Goal: Communication & Community: Share content

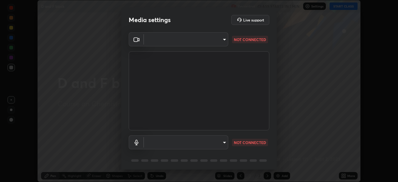
scroll to position [182, 398]
type input "2e9b027d6a4255688e554df818383ce9ed5f881db366686a8468352ce6a31e43"
type input "communications"
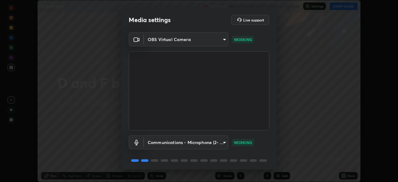
scroll to position [22, 0]
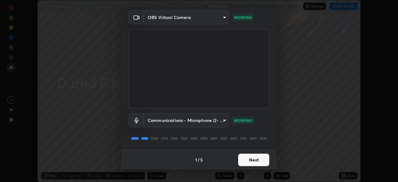
click at [247, 156] on button "Next" at bounding box center [253, 160] width 31 height 12
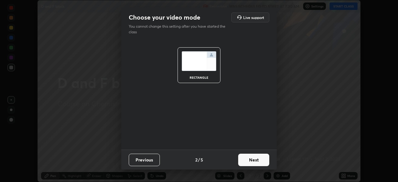
scroll to position [0, 0]
click at [248, 154] on button "Next" at bounding box center [253, 160] width 31 height 12
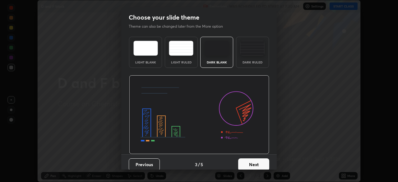
click at [252, 163] on button "Next" at bounding box center [253, 164] width 31 height 12
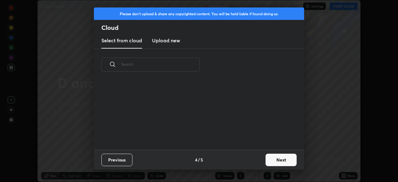
click at [279, 154] on button "Next" at bounding box center [280, 160] width 31 height 12
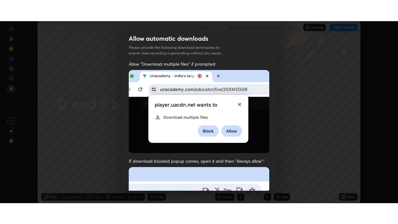
scroll to position [149, 0]
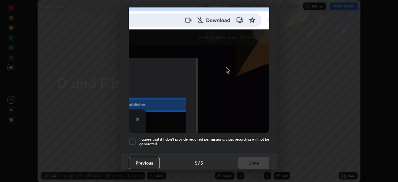
click at [135, 139] on div at bounding box center [132, 141] width 7 height 7
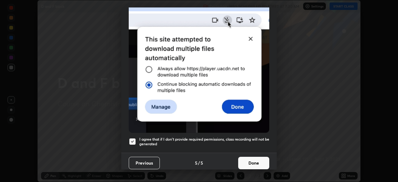
click at [251, 157] on button "Done" at bounding box center [253, 163] width 31 height 12
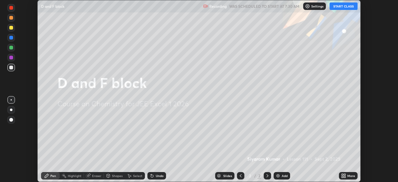
click at [342, 8] on button "START CLASS" at bounding box center [343, 5] width 28 height 7
click at [342, 174] on icon at bounding box center [343, 175] width 2 height 2
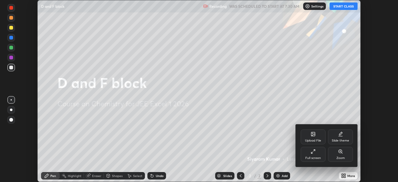
click at [315, 157] on div "Full screen" at bounding box center [313, 157] width 16 height 3
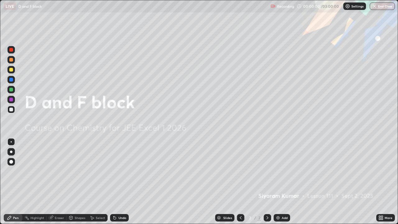
scroll to position [224, 398]
click at [379, 182] on icon at bounding box center [380, 219] width 2 height 2
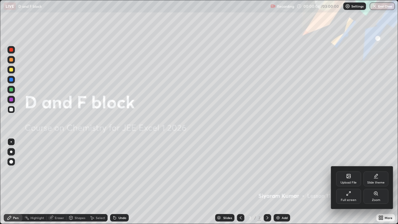
click at [304, 177] on div at bounding box center [199, 112] width 398 height 224
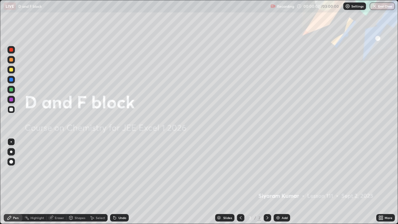
click at [382, 182] on icon at bounding box center [382, 217] width 2 height 2
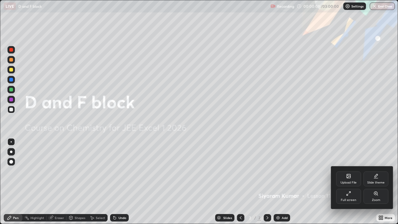
click at [349, 177] on icon at bounding box center [349, 176] width 4 height 4
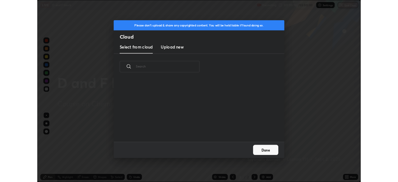
scroll to position [76, 200]
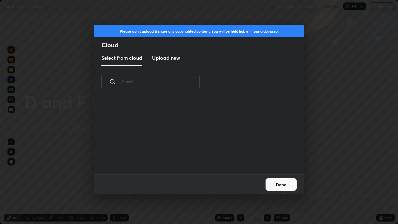
click at [335, 86] on div "Please don't upload & share any copyrighted content. You will be held liable if…" at bounding box center [199, 112] width 398 height 224
click at [283, 182] on button "Done" at bounding box center [280, 184] width 31 height 12
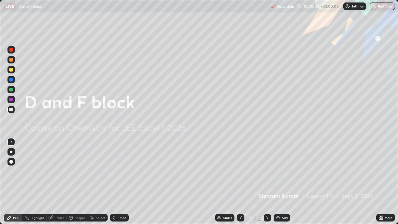
click at [382, 182] on icon at bounding box center [382, 219] width 2 height 2
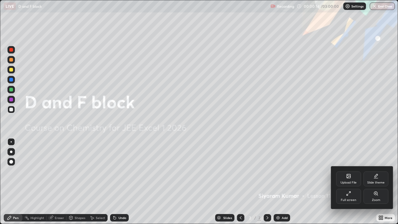
click at [348, 182] on div "Full screen" at bounding box center [348, 196] width 25 height 15
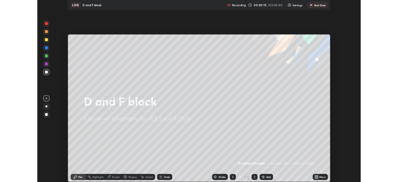
scroll to position [30898, 30682]
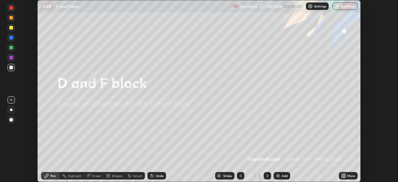
click at [344, 174] on icon at bounding box center [345, 175] width 2 height 2
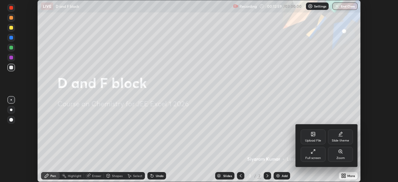
click at [314, 137] on div "Upload File" at bounding box center [313, 136] width 25 height 15
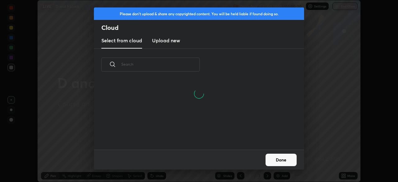
click at [167, 39] on h3 "Upload new" at bounding box center [166, 40] width 28 height 7
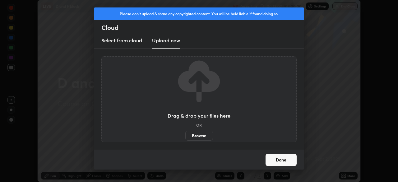
click at [199, 136] on label "Browse" at bounding box center [199, 136] width 28 height 10
click at [185, 136] on input "Browse" at bounding box center [185, 136] width 0 height 10
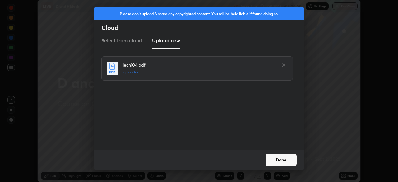
click at [285, 159] on button "Done" at bounding box center [280, 160] width 31 height 12
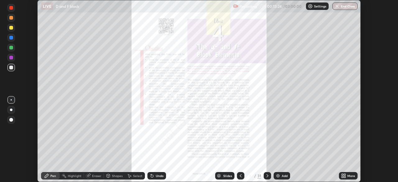
click at [223, 177] on div "Slides" at bounding box center [227, 175] width 9 height 3
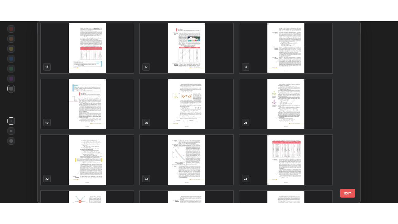
scroll to position [310, 0]
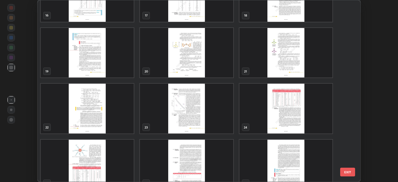
click at [281, 63] on img "grid" at bounding box center [285, 53] width 93 height 50
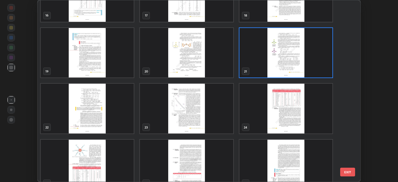
click at [283, 62] on img "grid" at bounding box center [285, 53] width 93 height 50
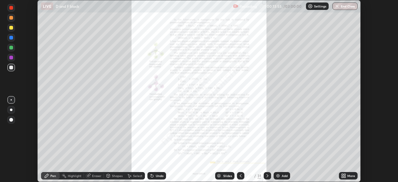
click at [267, 176] on icon at bounding box center [267, 175] width 5 height 5
click at [240, 176] on icon at bounding box center [240, 175] width 5 height 5
click at [344, 174] on icon at bounding box center [345, 175] width 2 height 2
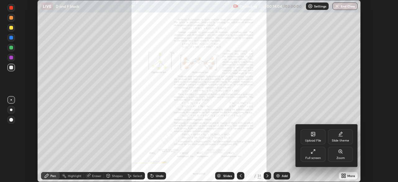
click at [314, 153] on icon at bounding box center [312, 151] width 5 height 5
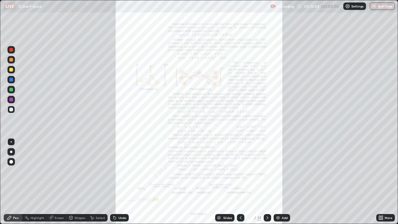
scroll to position [224, 398]
click at [379, 182] on icon at bounding box center [380, 217] width 2 height 2
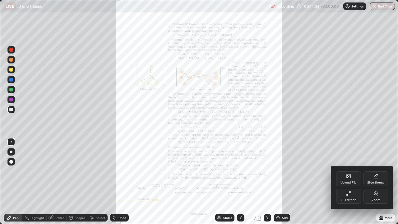
click at [376, 182] on icon at bounding box center [375, 193] width 5 height 5
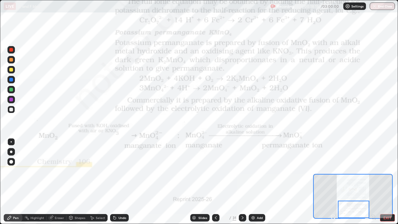
click at [11, 50] on div at bounding box center [11, 50] width 4 height 4
click at [257, 182] on div "Add" at bounding box center [260, 217] width 6 height 3
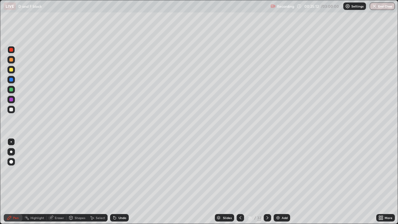
click at [12, 71] on div at bounding box center [11, 70] width 4 height 4
click at [10, 51] on div at bounding box center [11, 50] width 4 height 4
click at [12, 108] on div at bounding box center [11, 110] width 4 height 4
click at [120, 182] on div "Undo" at bounding box center [122, 217] width 8 height 3
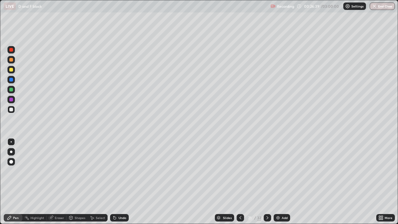
click at [118, 182] on div "Undo" at bounding box center [122, 217] width 8 height 3
click at [117, 182] on div "Undo" at bounding box center [119, 217] width 19 height 7
click at [240, 182] on icon at bounding box center [240, 217] width 5 height 5
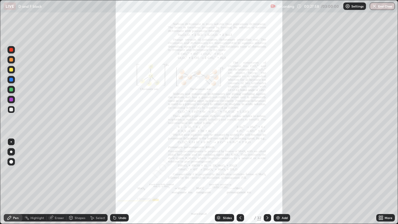
click at [12, 52] on div at bounding box center [10, 49] width 7 height 7
click at [267, 182] on icon at bounding box center [267, 217] width 2 height 3
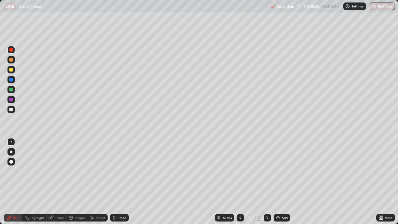
click at [11, 51] on div at bounding box center [11, 50] width 4 height 4
click at [240, 182] on icon at bounding box center [240, 217] width 5 height 5
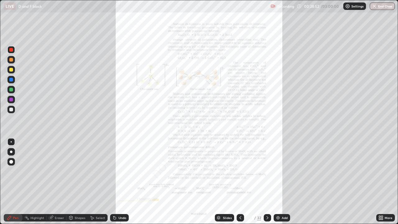
click at [267, 182] on icon at bounding box center [267, 217] width 5 height 5
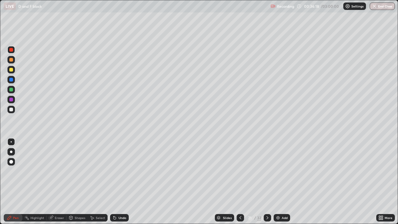
click at [57, 182] on div "Eraser" at bounding box center [59, 217] width 9 height 3
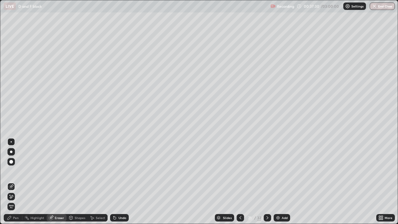
click at [284, 182] on div "Add" at bounding box center [285, 217] width 6 height 3
click at [13, 182] on div "Pen" at bounding box center [16, 217] width 6 height 3
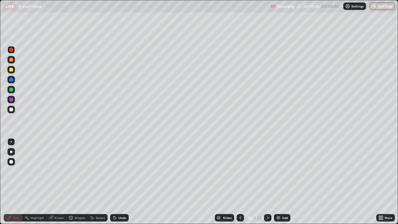
click at [123, 182] on div "Undo" at bounding box center [122, 217] width 8 height 3
click at [124, 182] on div "Undo" at bounding box center [122, 217] width 8 height 3
click at [123, 182] on div "Undo" at bounding box center [119, 217] width 19 height 7
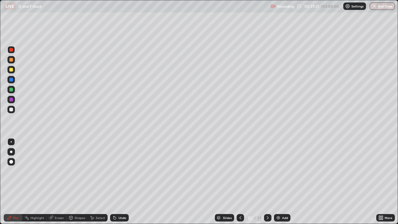
click at [123, 182] on div "Undo" at bounding box center [119, 217] width 19 height 7
click at [282, 182] on div "Add" at bounding box center [285, 217] width 6 height 3
click at [10, 68] on div at bounding box center [11, 70] width 4 height 4
click at [122, 182] on div "Undo" at bounding box center [119, 217] width 19 height 7
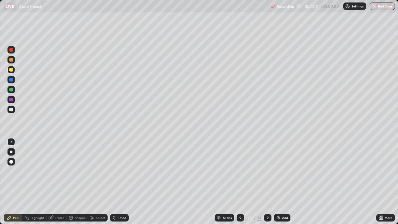
click at [121, 182] on div "Undo" at bounding box center [119, 217] width 19 height 7
click at [121, 182] on div "Undo" at bounding box center [122, 217] width 8 height 3
click at [119, 182] on div "Undo" at bounding box center [122, 217] width 8 height 3
click at [241, 182] on icon at bounding box center [240, 217] width 5 height 5
click at [243, 182] on div at bounding box center [240, 217] width 7 height 7
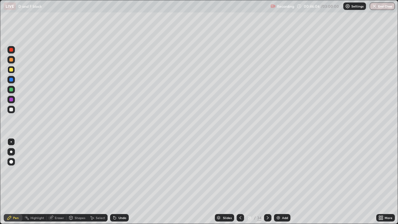
click at [267, 182] on icon at bounding box center [267, 217] width 5 height 5
click at [264, 182] on div at bounding box center [267, 217] width 7 height 7
click at [267, 182] on icon at bounding box center [267, 217] width 5 height 5
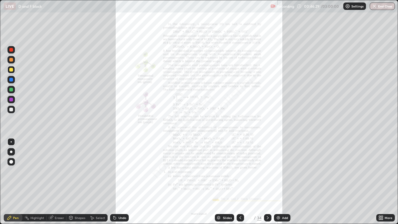
click at [239, 182] on icon at bounding box center [240, 217] width 2 height 3
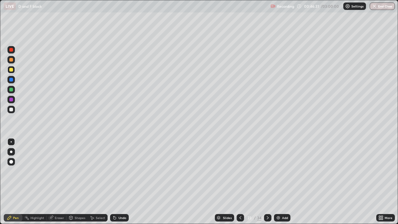
click at [239, 182] on icon at bounding box center [240, 217] width 2 height 3
click at [240, 182] on div at bounding box center [240, 217] width 7 height 7
click at [281, 182] on div "Add" at bounding box center [282, 217] width 16 height 7
click at [118, 182] on div "Undo" at bounding box center [122, 217] width 8 height 3
click at [120, 182] on div "Undo" at bounding box center [122, 217] width 8 height 3
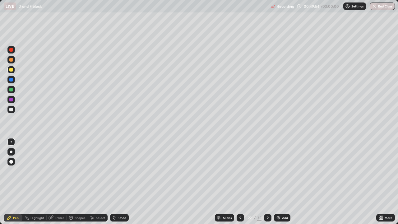
click at [122, 182] on div "Undo" at bounding box center [122, 217] width 8 height 3
click at [267, 182] on icon at bounding box center [267, 217] width 5 height 5
click at [267, 182] on icon at bounding box center [268, 217] width 2 height 3
click at [268, 182] on icon at bounding box center [267, 217] width 5 height 5
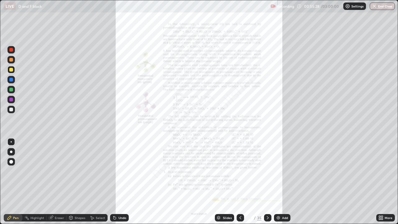
click at [55, 182] on div "Eraser" at bounding box center [59, 217] width 9 height 3
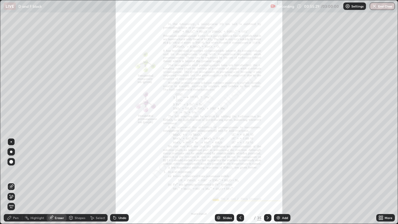
click at [11, 182] on span "Erase all" at bounding box center [11, 207] width 7 height 4
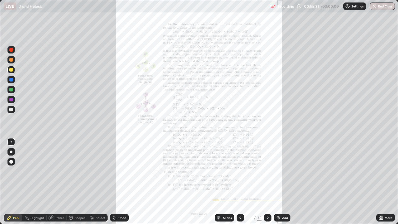
click at [382, 182] on icon at bounding box center [382, 219] width 2 height 2
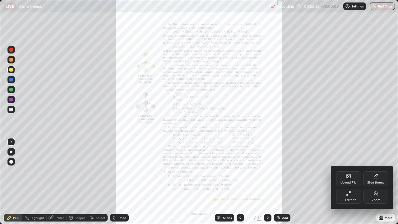
click at [378, 182] on div "Zoom" at bounding box center [376, 199] width 8 height 3
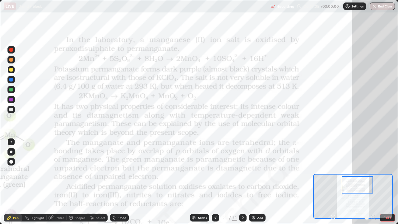
click at [259, 182] on div "Add" at bounding box center [260, 217] width 6 height 3
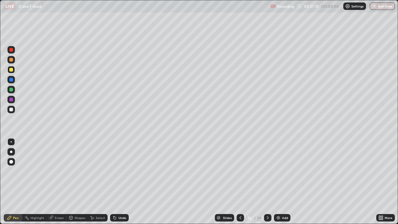
click at [120, 182] on div "Undo" at bounding box center [119, 217] width 19 height 7
click at [282, 182] on div "Add" at bounding box center [285, 217] width 6 height 3
click at [241, 182] on icon at bounding box center [240, 217] width 5 height 5
click at [240, 182] on icon at bounding box center [240, 217] width 5 height 5
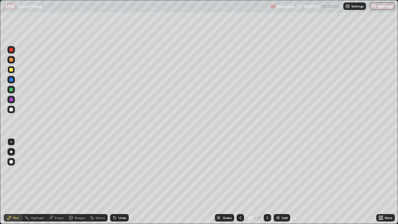
click at [265, 182] on div at bounding box center [267, 217] width 7 height 7
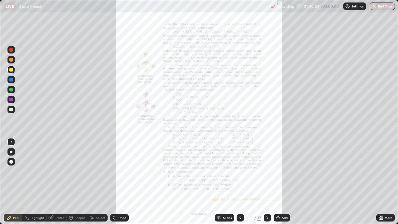
click at [264, 182] on div at bounding box center [267, 217] width 7 height 12
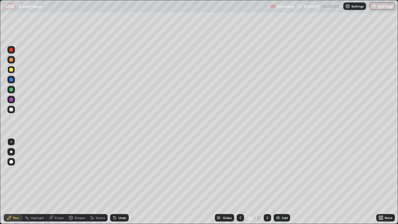
click at [284, 182] on div "Add" at bounding box center [282, 217] width 16 height 7
click at [10, 111] on div at bounding box center [11, 110] width 4 height 4
click at [11, 70] on div at bounding box center [11, 70] width 4 height 4
click at [12, 110] on div at bounding box center [11, 110] width 4 height 4
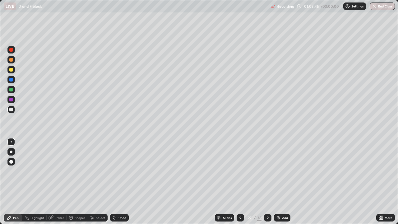
click at [12, 49] on div at bounding box center [11, 50] width 4 height 4
click at [12, 111] on div at bounding box center [11, 110] width 4 height 4
click at [11, 50] on div at bounding box center [11, 50] width 4 height 4
click at [267, 182] on icon at bounding box center [267, 217] width 5 height 5
click at [11, 109] on div at bounding box center [11, 110] width 4 height 4
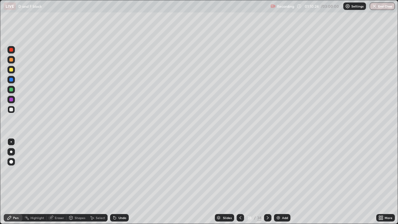
click at [240, 182] on icon at bounding box center [240, 217] width 5 height 5
click at [283, 182] on div "Add" at bounding box center [285, 217] width 6 height 3
click at [124, 182] on div "Undo" at bounding box center [122, 217] width 8 height 3
click at [239, 182] on icon at bounding box center [240, 217] width 5 height 5
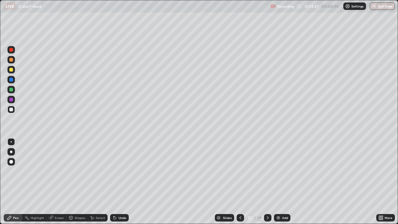
click at [267, 182] on icon at bounding box center [267, 217] width 5 height 5
click at [239, 182] on icon at bounding box center [240, 217] width 5 height 5
click at [240, 182] on icon at bounding box center [240, 217] width 5 height 5
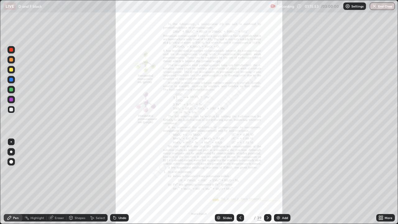
click at [268, 182] on icon at bounding box center [268, 217] width 2 height 3
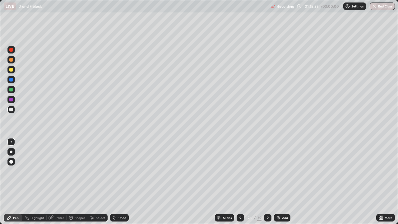
click at [267, 182] on icon at bounding box center [268, 217] width 2 height 3
click at [266, 182] on icon at bounding box center [267, 217] width 5 height 5
click at [267, 182] on icon at bounding box center [267, 217] width 5 height 5
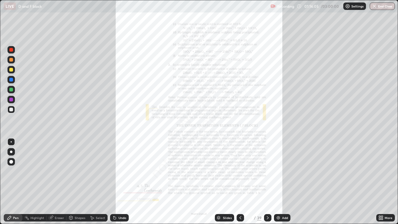
click at [14, 53] on div at bounding box center [10, 49] width 7 height 7
click at [283, 182] on div "Add" at bounding box center [285, 217] width 6 height 3
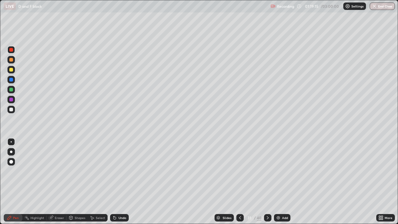
click at [124, 182] on div "Undo" at bounding box center [119, 217] width 19 height 7
click at [11, 70] on div at bounding box center [11, 70] width 4 height 4
click at [9, 49] on div at bounding box center [10, 49] width 7 height 7
click at [122, 182] on div "Undo" at bounding box center [122, 217] width 8 height 3
click at [119, 182] on div "Undo" at bounding box center [122, 217] width 8 height 3
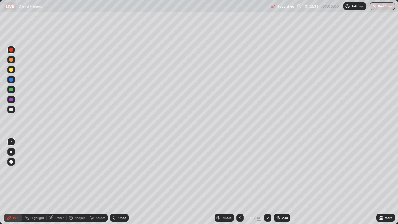
click at [286, 182] on div "Add" at bounding box center [282, 217] width 16 height 7
click at [286, 182] on div "Add" at bounding box center [285, 217] width 6 height 3
click at [11, 109] on div at bounding box center [11, 110] width 4 height 4
click at [240, 182] on icon at bounding box center [240, 217] width 5 height 5
click at [241, 182] on icon at bounding box center [240, 217] width 5 height 5
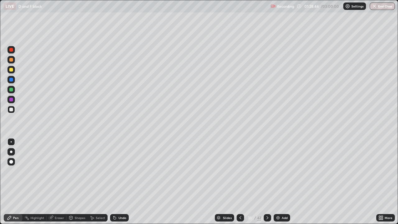
click at [241, 182] on div at bounding box center [240, 217] width 7 height 7
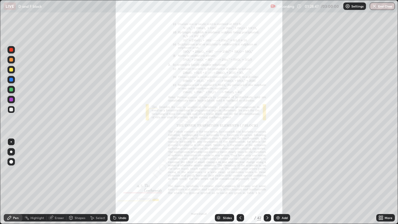
click at [59, 182] on div "Eraser" at bounding box center [59, 217] width 9 height 3
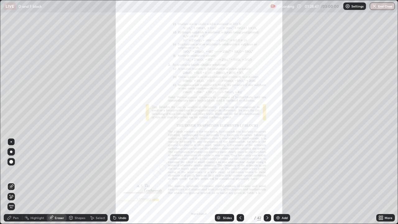
click at [11, 182] on span "Erase all" at bounding box center [11, 207] width 7 height 4
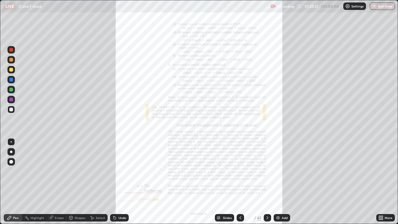
click at [240, 182] on icon at bounding box center [240, 217] width 5 height 5
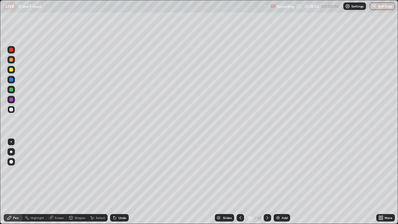
click at [240, 182] on icon at bounding box center [240, 217] width 5 height 5
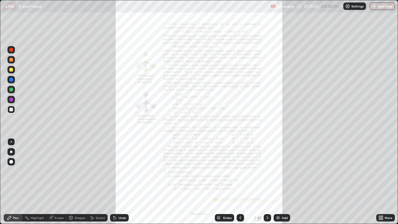
click at [381, 182] on icon at bounding box center [382, 217] width 2 height 2
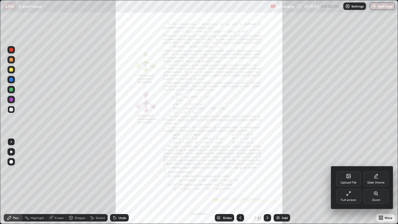
click at [376, 182] on icon at bounding box center [375, 193] width 5 height 5
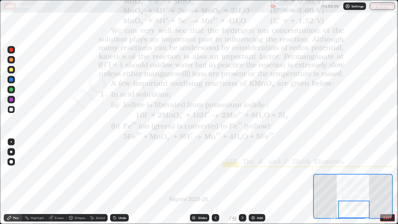
click at [11, 71] on div at bounding box center [11, 70] width 4 height 4
click at [117, 182] on div "Undo" at bounding box center [119, 217] width 19 height 7
click at [11, 51] on div at bounding box center [11, 50] width 4 height 4
click at [242, 182] on icon at bounding box center [242, 217] width 5 height 5
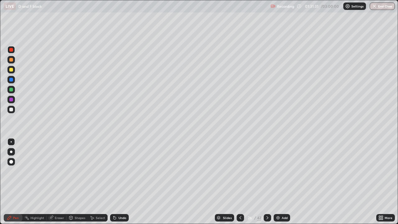
click at [242, 182] on div at bounding box center [240, 217] width 7 height 7
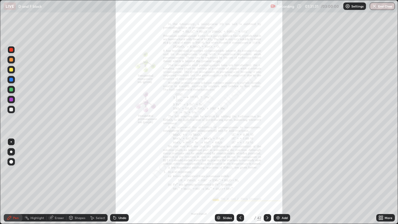
click at [242, 182] on div at bounding box center [240, 217] width 7 height 7
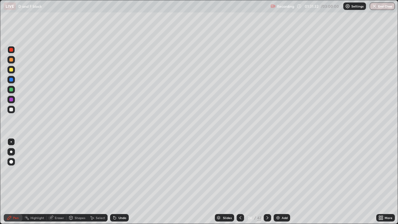
click at [240, 182] on icon at bounding box center [240, 217] width 5 height 5
click at [239, 182] on icon at bounding box center [240, 217] width 5 height 5
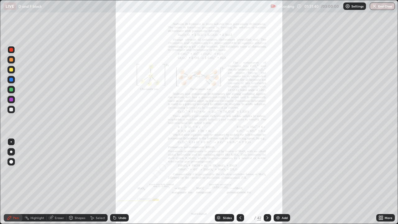
click at [267, 182] on icon at bounding box center [267, 217] width 5 height 5
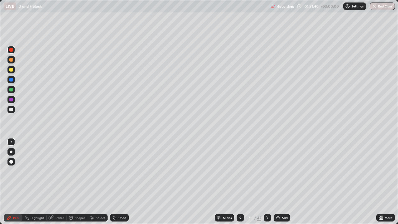
click at [267, 182] on icon at bounding box center [267, 217] width 2 height 3
click at [267, 182] on icon at bounding box center [267, 217] width 5 height 5
click at [266, 182] on icon at bounding box center [267, 217] width 5 height 5
click at [267, 182] on icon at bounding box center [267, 217] width 5 height 5
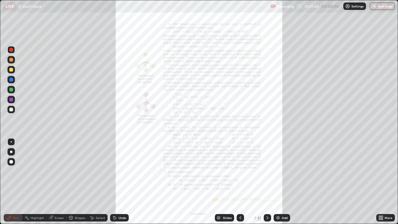
click at [267, 182] on icon at bounding box center [267, 217] width 5 height 5
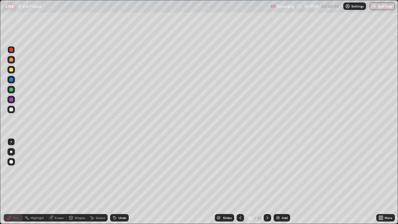
click at [267, 182] on icon at bounding box center [267, 217] width 5 height 5
click at [266, 182] on icon at bounding box center [267, 217] width 2 height 3
click at [267, 182] on icon at bounding box center [267, 217] width 5 height 5
click at [267, 182] on div at bounding box center [267, 217] width 7 height 12
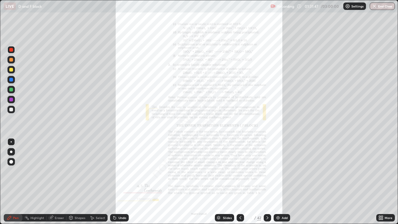
click at [379, 182] on icon at bounding box center [380, 217] width 2 height 2
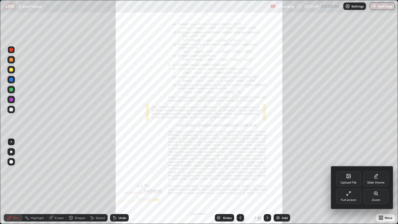
click at [375, 182] on icon at bounding box center [375, 192] width 3 height 3
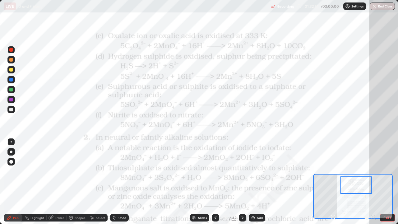
click at [57, 182] on div "Eraser" at bounding box center [59, 217] width 9 height 3
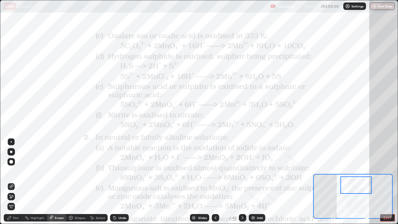
click at [12, 182] on span "Erase all" at bounding box center [11, 207] width 7 height 4
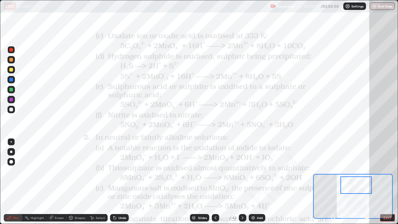
click at [242, 182] on icon at bounding box center [242, 217] width 5 height 5
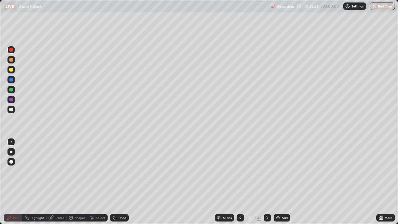
click at [240, 182] on icon at bounding box center [240, 217] width 5 height 5
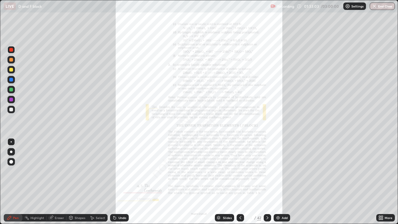
click at [382, 182] on icon at bounding box center [382, 217] width 2 height 2
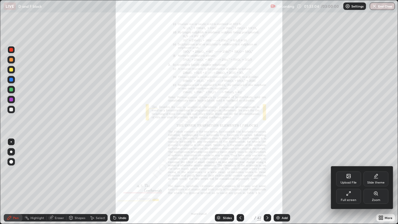
click at [375, 182] on div "Zoom" at bounding box center [375, 196] width 25 height 15
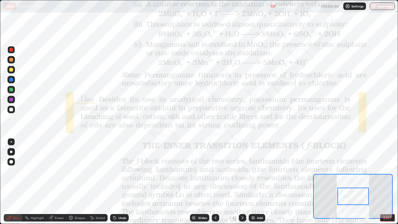
click at [11, 50] on div at bounding box center [11, 50] width 4 height 4
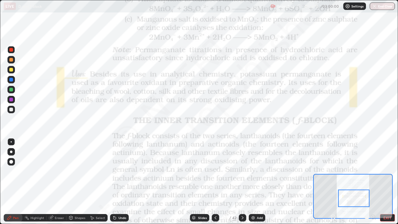
click at [214, 182] on icon at bounding box center [215, 217] width 5 height 5
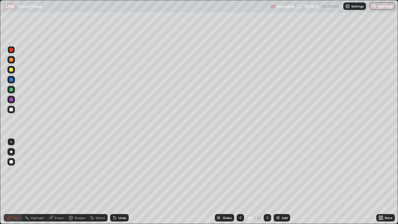
click at [242, 182] on div at bounding box center [240, 217] width 7 height 7
click at [238, 182] on icon at bounding box center [240, 217] width 5 height 5
click at [267, 182] on icon at bounding box center [267, 217] width 5 height 5
click at [266, 182] on div at bounding box center [267, 217] width 7 height 7
click at [268, 182] on div at bounding box center [267, 217] width 7 height 7
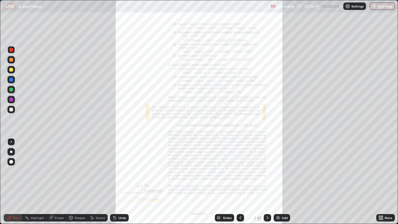
click at [268, 182] on icon at bounding box center [267, 217] width 5 height 5
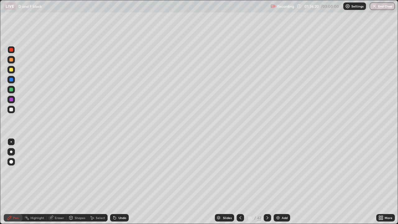
click at [269, 182] on icon at bounding box center [267, 217] width 5 height 5
click at [267, 182] on icon at bounding box center [267, 217] width 5 height 5
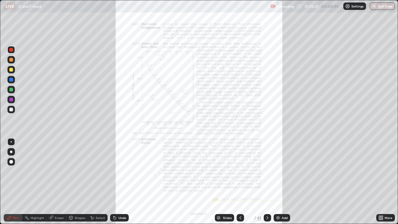
click at [267, 182] on icon at bounding box center [267, 217] width 5 height 5
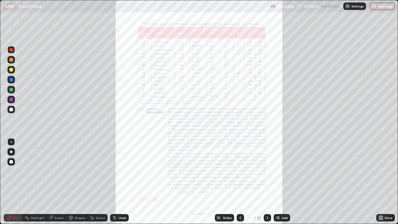
click at [240, 182] on icon at bounding box center [240, 217] width 5 height 5
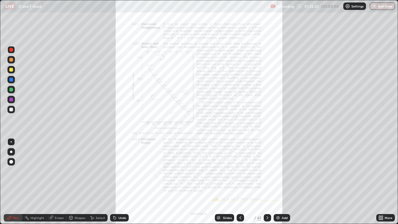
click at [242, 182] on div at bounding box center [240, 217] width 7 height 7
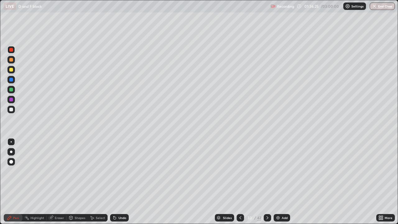
click at [267, 182] on icon at bounding box center [267, 217] width 5 height 5
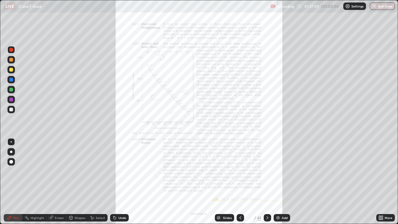
click at [266, 182] on icon at bounding box center [267, 217] width 5 height 5
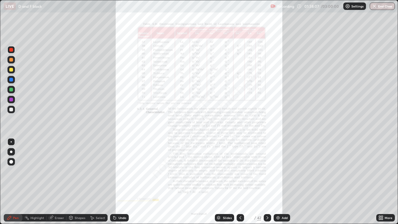
click at [241, 182] on icon at bounding box center [240, 217] width 5 height 5
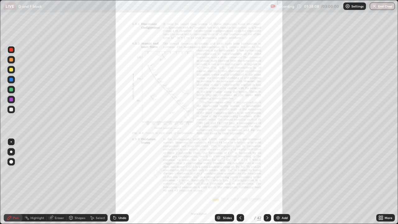
click at [240, 182] on icon at bounding box center [240, 217] width 5 height 5
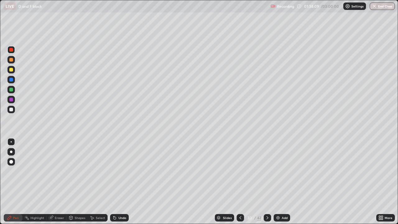
click at [267, 182] on icon at bounding box center [267, 217] width 5 height 5
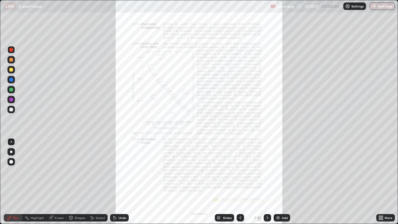
click at [384, 182] on div "More" at bounding box center [385, 217] width 19 height 7
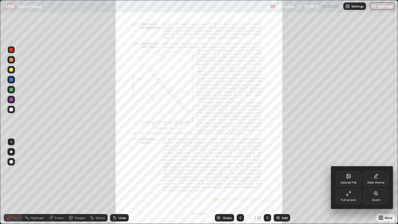
click at [283, 182] on div at bounding box center [199, 112] width 398 height 224
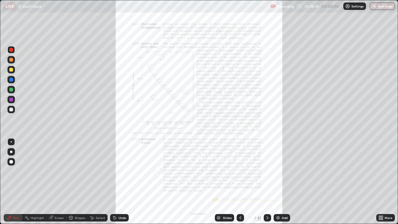
click at [283, 182] on div "Add" at bounding box center [282, 217] width 16 height 7
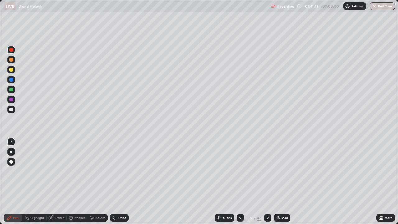
click at [280, 182] on img at bounding box center [278, 217] width 5 height 5
click at [242, 182] on div at bounding box center [240, 217] width 7 height 7
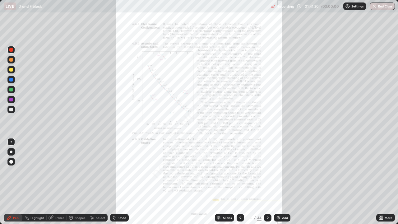
click at [242, 182] on div at bounding box center [240, 217] width 7 height 7
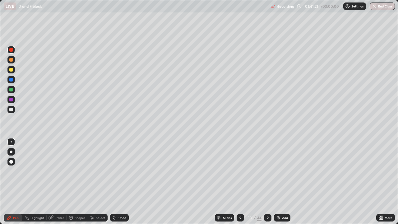
click at [240, 182] on icon at bounding box center [240, 217] width 5 height 5
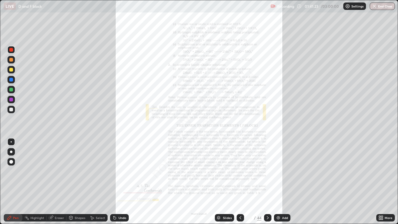
click at [274, 182] on div "Add" at bounding box center [282, 217] width 16 height 7
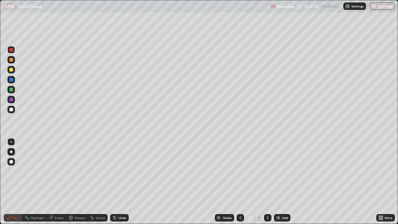
click at [269, 182] on icon at bounding box center [267, 217] width 5 height 5
click at [270, 182] on div at bounding box center [267, 217] width 7 height 7
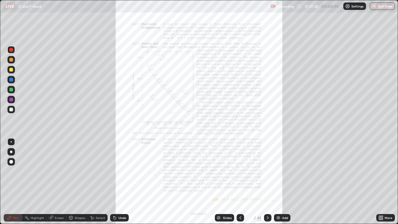
click at [269, 182] on div at bounding box center [267, 217] width 7 height 7
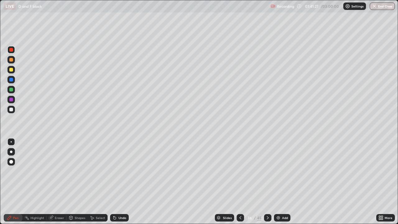
click at [266, 182] on icon at bounding box center [267, 217] width 5 height 5
click at [265, 182] on icon at bounding box center [267, 217] width 5 height 5
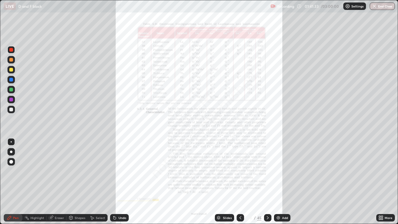
click at [379, 182] on icon at bounding box center [380, 217] width 2 height 2
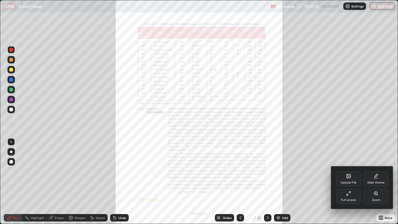
click at [376, 182] on icon at bounding box center [375, 192] width 3 height 3
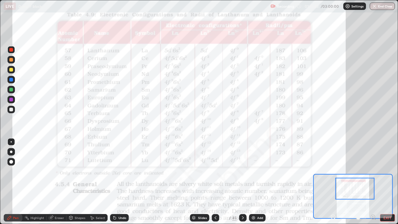
click at [12, 69] on div at bounding box center [11, 70] width 4 height 4
click at [11, 49] on div at bounding box center [11, 50] width 4 height 4
click at [124, 182] on div "Undo" at bounding box center [122, 217] width 8 height 3
click at [235, 182] on div "45" at bounding box center [234, 218] width 4 height 6
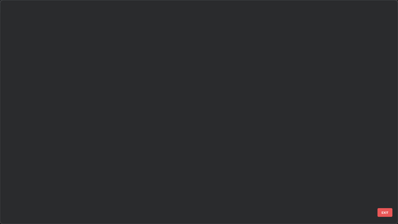
scroll to position [221, 394]
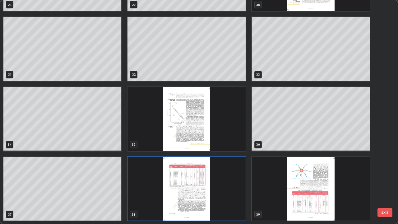
click at [190, 175] on img "grid" at bounding box center [186, 189] width 118 height 64
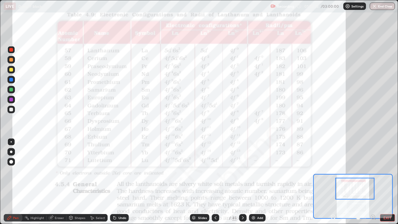
click at [192, 176] on img "grid" at bounding box center [186, 189] width 118 height 64
click at [122, 182] on div "Undo" at bounding box center [122, 217] width 8 height 3
click at [120, 182] on div "Undo" at bounding box center [119, 217] width 19 height 7
click at [223, 182] on div "38" at bounding box center [225, 218] width 6 height 4
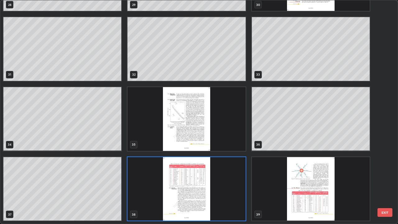
click at [193, 180] on img "grid" at bounding box center [186, 189] width 118 height 64
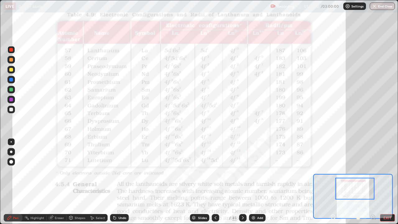
click at [218, 182] on div at bounding box center [215, 217] width 7 height 7
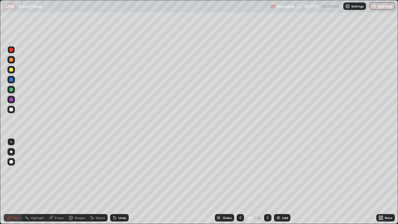
click at [243, 182] on div at bounding box center [240, 217] width 7 height 7
click at [267, 182] on icon at bounding box center [267, 217] width 5 height 5
click at [270, 182] on div at bounding box center [267, 217] width 7 height 7
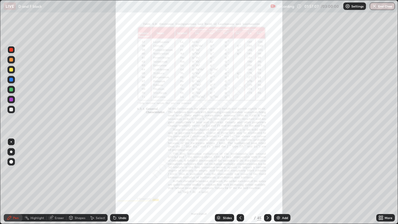
click at [240, 182] on icon at bounding box center [240, 217] width 5 height 5
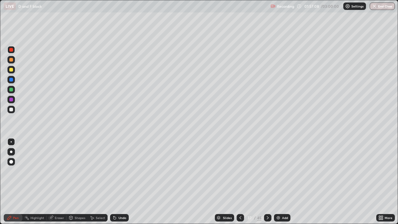
click at [240, 182] on icon at bounding box center [240, 217] width 5 height 5
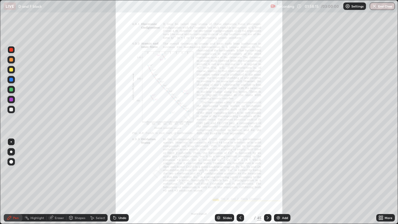
click at [267, 182] on icon at bounding box center [268, 217] width 2 height 3
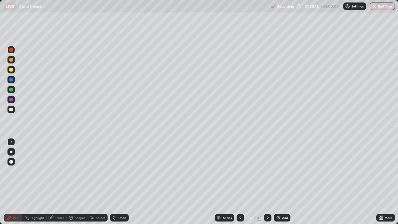
click at [267, 182] on icon at bounding box center [267, 217] width 5 height 5
click at [270, 182] on div at bounding box center [267, 217] width 7 height 7
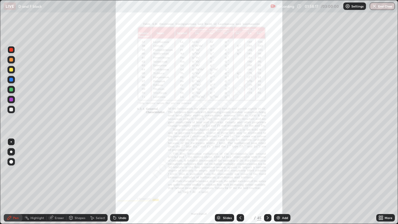
click at [269, 182] on icon at bounding box center [267, 217] width 5 height 5
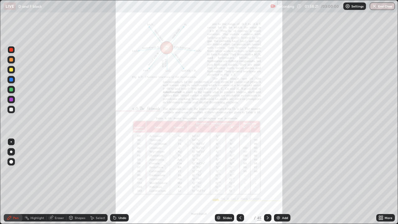
click at [267, 182] on icon at bounding box center [267, 217] width 5 height 5
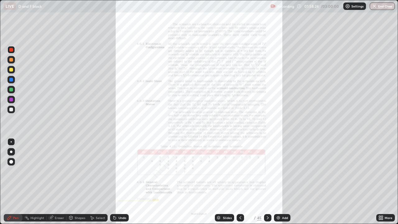
click at [241, 182] on icon at bounding box center [240, 217] width 5 height 5
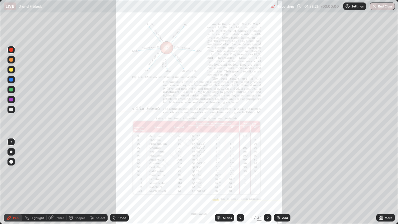
click at [240, 182] on icon at bounding box center [240, 217] width 5 height 5
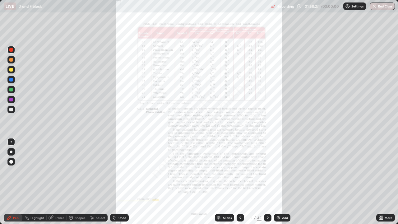
click at [240, 182] on icon at bounding box center [240, 217] width 5 height 5
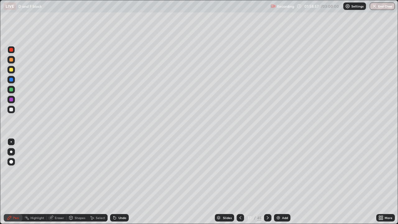
click at [116, 182] on icon at bounding box center [114, 217] width 5 height 5
click at [117, 182] on div "Undo" at bounding box center [119, 217] width 19 height 7
click at [116, 182] on div "Undo" at bounding box center [119, 217] width 19 height 7
click at [114, 182] on icon at bounding box center [114, 218] width 2 height 2
click at [115, 182] on icon at bounding box center [114, 218] width 2 height 2
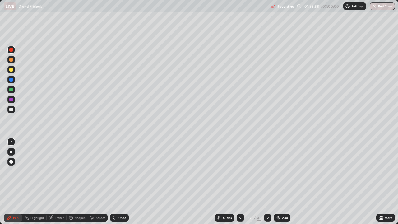
click at [115, 182] on icon at bounding box center [114, 218] width 2 height 2
click at [114, 182] on icon at bounding box center [114, 218] width 2 height 2
click at [116, 182] on icon at bounding box center [114, 217] width 5 height 5
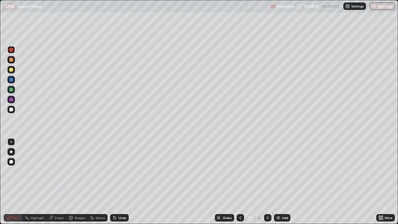
click at [114, 182] on icon at bounding box center [114, 218] width 2 height 2
click at [117, 182] on div "Undo" at bounding box center [119, 217] width 19 height 7
click at [115, 182] on icon at bounding box center [114, 217] width 5 height 5
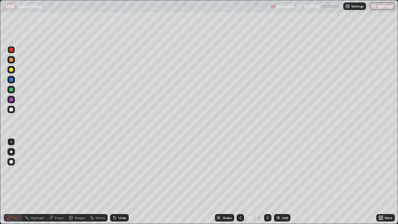
click at [115, 182] on icon at bounding box center [114, 217] width 5 height 5
click at [11, 70] on div at bounding box center [11, 70] width 4 height 4
click at [121, 182] on div "Undo" at bounding box center [119, 217] width 19 height 7
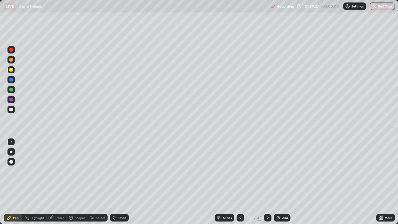
click at [122, 182] on div "Undo" at bounding box center [122, 217] width 8 height 3
click at [119, 182] on div "Undo" at bounding box center [119, 217] width 19 height 7
click at [11, 110] on div at bounding box center [11, 110] width 4 height 4
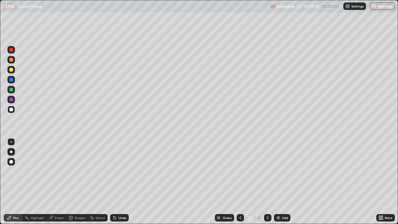
click at [11, 110] on div at bounding box center [11, 110] width 4 height 4
click at [12, 111] on div at bounding box center [11, 110] width 4 height 4
click at [122, 182] on div "Undo" at bounding box center [122, 217] width 8 height 3
click at [121, 182] on div "Undo" at bounding box center [119, 217] width 19 height 7
click at [11, 90] on div at bounding box center [11, 90] width 4 height 4
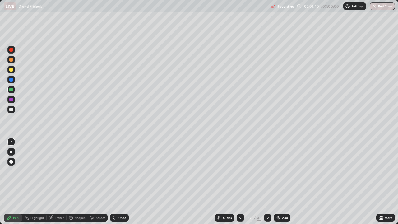
click at [11, 49] on div at bounding box center [11, 50] width 4 height 4
click at [11, 111] on div at bounding box center [11, 110] width 4 height 4
click at [240, 182] on icon at bounding box center [240, 217] width 5 height 5
click at [239, 182] on div at bounding box center [240, 217] width 7 height 12
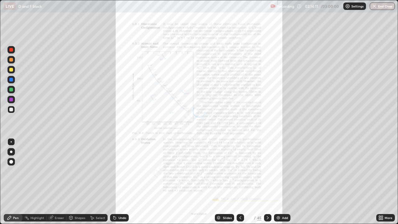
click at [237, 182] on div at bounding box center [240, 217] width 7 height 12
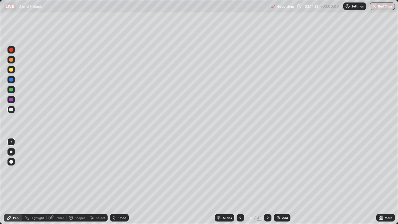
click at [264, 182] on div at bounding box center [267, 217] width 7 height 7
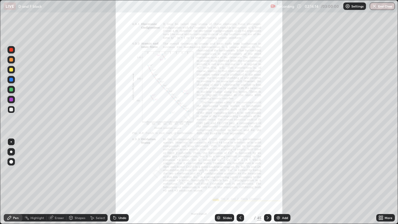
click at [264, 182] on div at bounding box center [267, 217] width 7 height 7
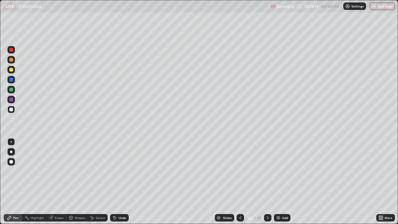
click at [264, 182] on div at bounding box center [267, 217] width 7 height 7
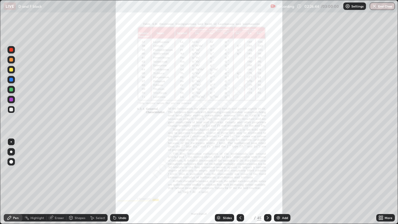
click at [267, 182] on icon at bounding box center [267, 217] width 5 height 5
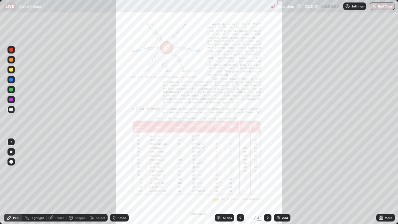
click at [382, 182] on icon at bounding box center [382, 217] width 2 height 2
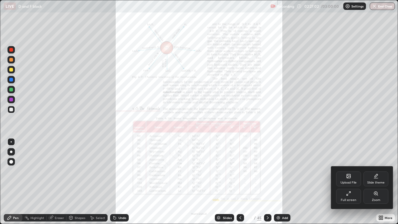
click at [378, 182] on div "Zoom" at bounding box center [375, 196] width 25 height 15
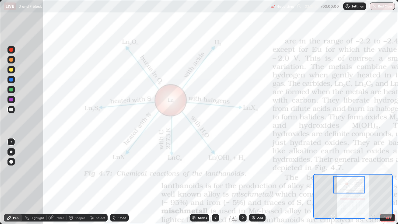
click at [12, 53] on div at bounding box center [10, 49] width 7 height 7
click at [120, 182] on div "Undo" at bounding box center [122, 217] width 8 height 3
click at [119, 182] on div "Undo" at bounding box center [122, 217] width 8 height 3
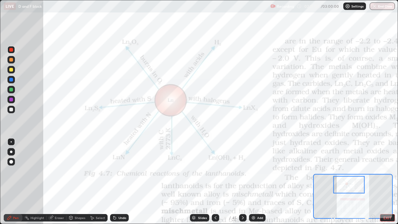
click at [119, 182] on div "Undo" at bounding box center [119, 217] width 19 height 7
click at [118, 182] on div "Undo" at bounding box center [119, 217] width 19 height 7
click at [11, 110] on div at bounding box center [11, 110] width 4 height 4
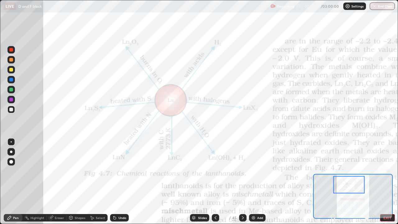
click at [11, 110] on div at bounding box center [11, 110] width 4 height 4
click at [241, 182] on icon at bounding box center [242, 217] width 5 height 5
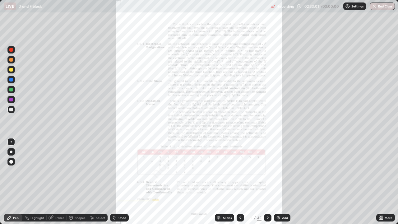
click at [239, 182] on icon at bounding box center [240, 217] width 2 height 3
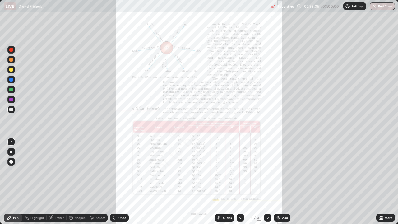
click at [269, 182] on div at bounding box center [267, 217] width 7 height 7
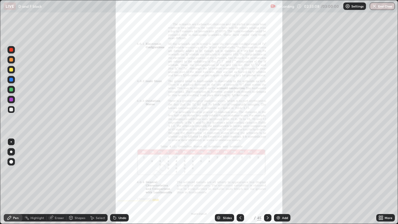
click at [11, 71] on div at bounding box center [11, 70] width 4 height 4
click at [240, 182] on icon at bounding box center [240, 217] width 5 height 5
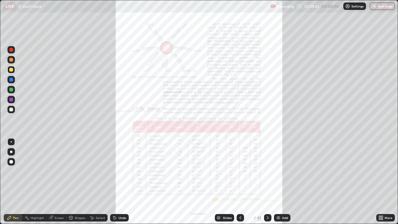
click at [13, 52] on div at bounding box center [10, 49] width 7 height 7
click at [381, 182] on icon at bounding box center [380, 217] width 5 height 5
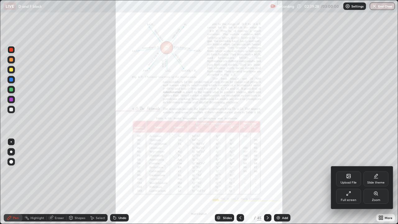
click at [377, 182] on div "Zoom" at bounding box center [375, 196] width 25 height 15
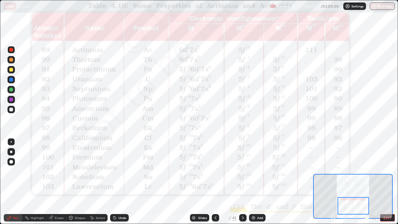
click at [12, 50] on div at bounding box center [11, 50] width 4 height 4
click at [242, 182] on div at bounding box center [242, 217] width 7 height 7
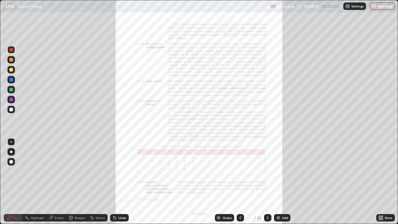
click at [379, 182] on icon at bounding box center [380, 217] width 2 height 2
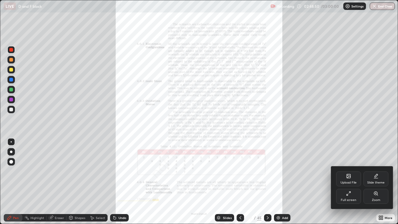
click at [375, 182] on div "Zoom" at bounding box center [375, 196] width 25 height 15
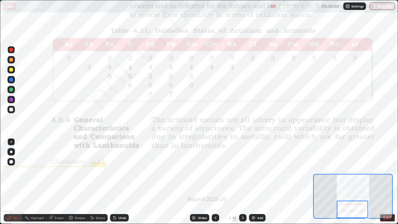
click at [242, 182] on icon at bounding box center [242, 217] width 5 height 5
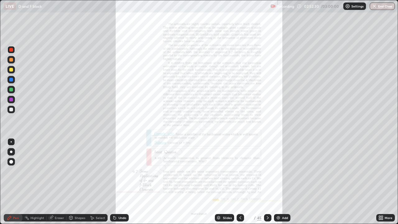
click at [267, 182] on icon at bounding box center [268, 217] width 2 height 3
click at [239, 182] on icon at bounding box center [240, 217] width 2 height 3
click at [379, 7] on button "End Class" at bounding box center [382, 5] width 25 height 7
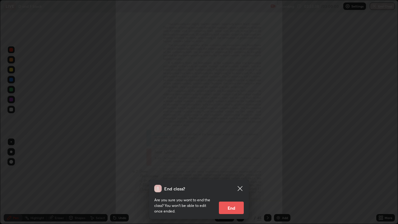
click at [236, 182] on button "End" at bounding box center [231, 207] width 25 height 12
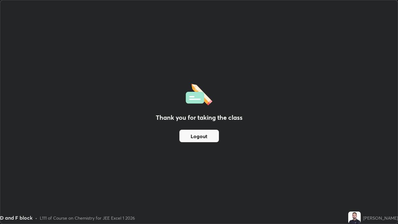
click at [206, 135] on button "Logout" at bounding box center [198, 136] width 39 height 12
